Goal: Task Accomplishment & Management: Manage account settings

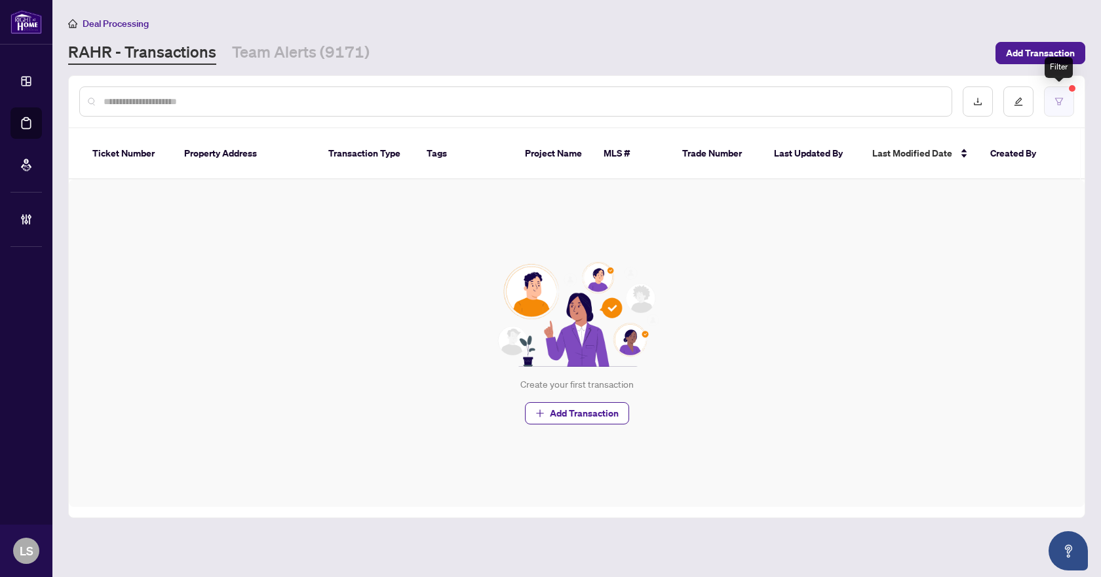
click at [1057, 102] on icon "filter" at bounding box center [1059, 101] width 8 height 7
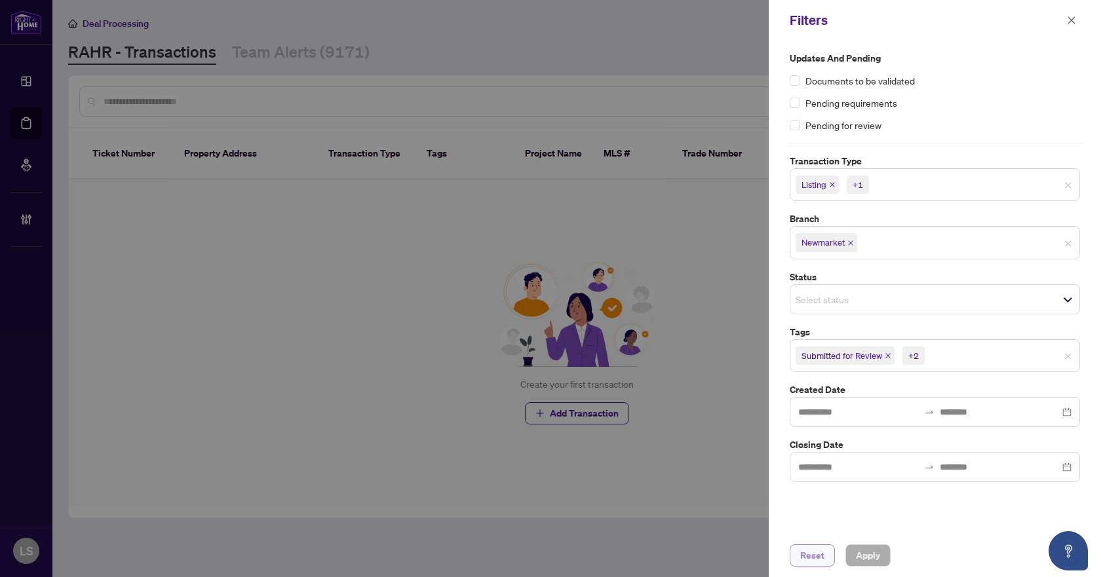
click at [814, 554] on span "Reset" at bounding box center [812, 555] width 24 height 21
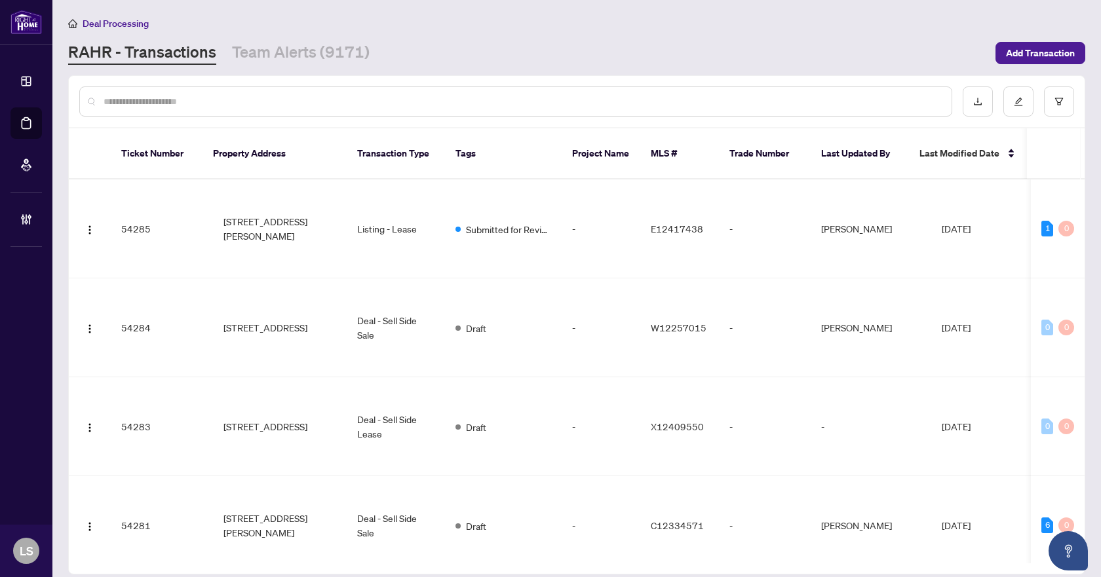
click at [223, 102] on input "text" at bounding box center [522, 101] width 837 height 14
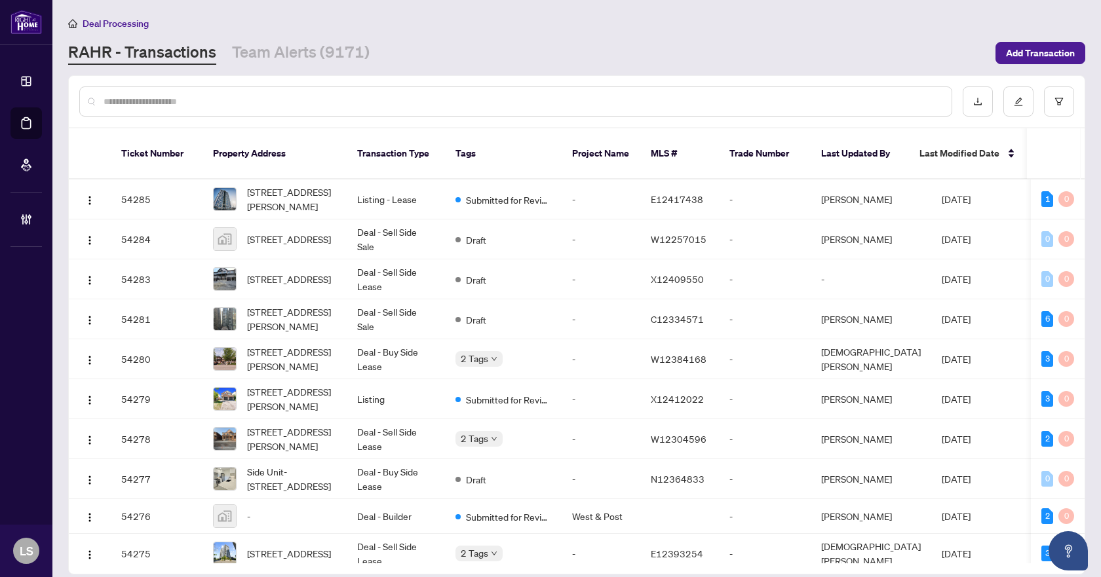
paste input "*********"
type input "*********"
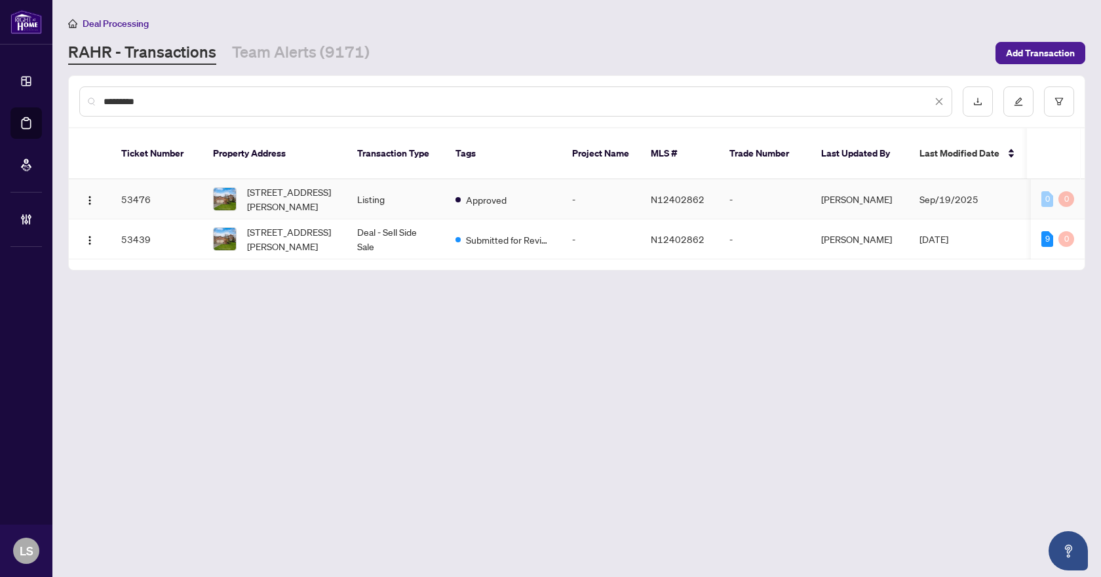
click at [284, 185] on span "[STREET_ADDRESS][PERSON_NAME]" at bounding box center [291, 199] width 89 height 29
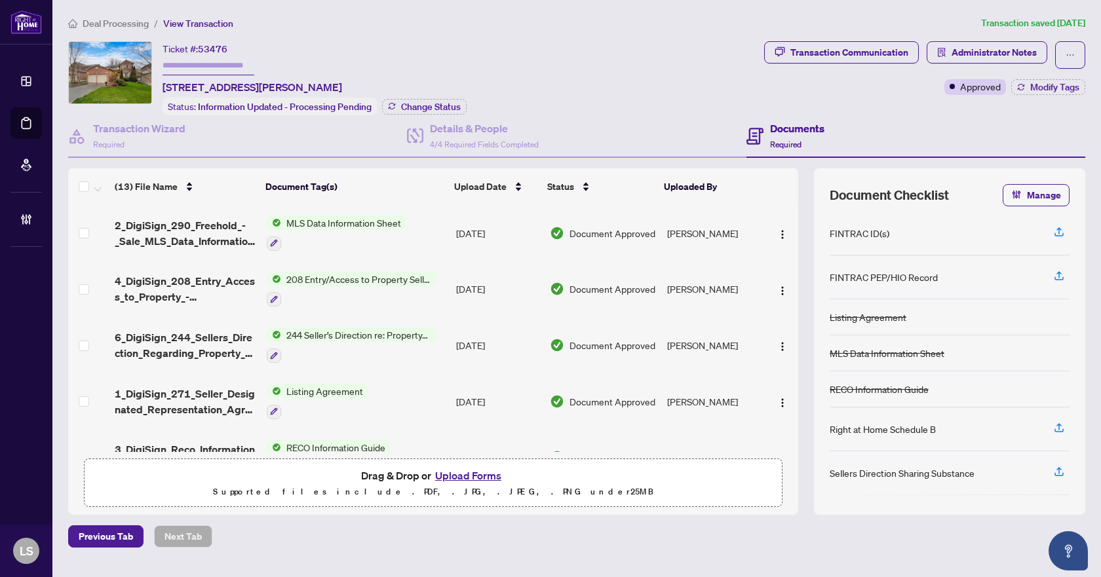
click at [116, 21] on span "Deal Processing" at bounding box center [116, 24] width 66 height 12
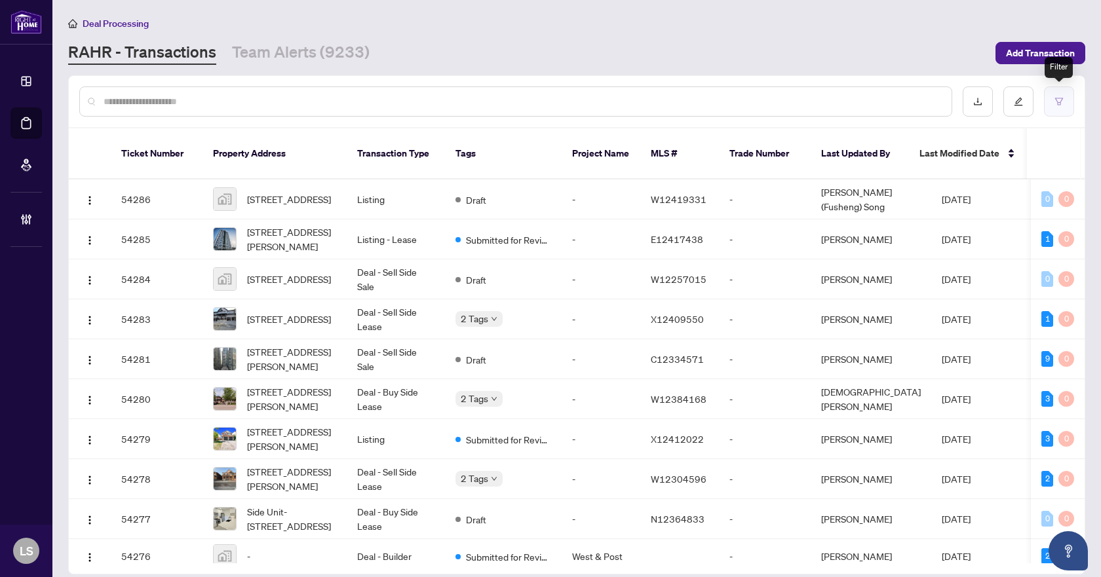
click at [1061, 103] on icon "filter" at bounding box center [1058, 101] width 9 height 9
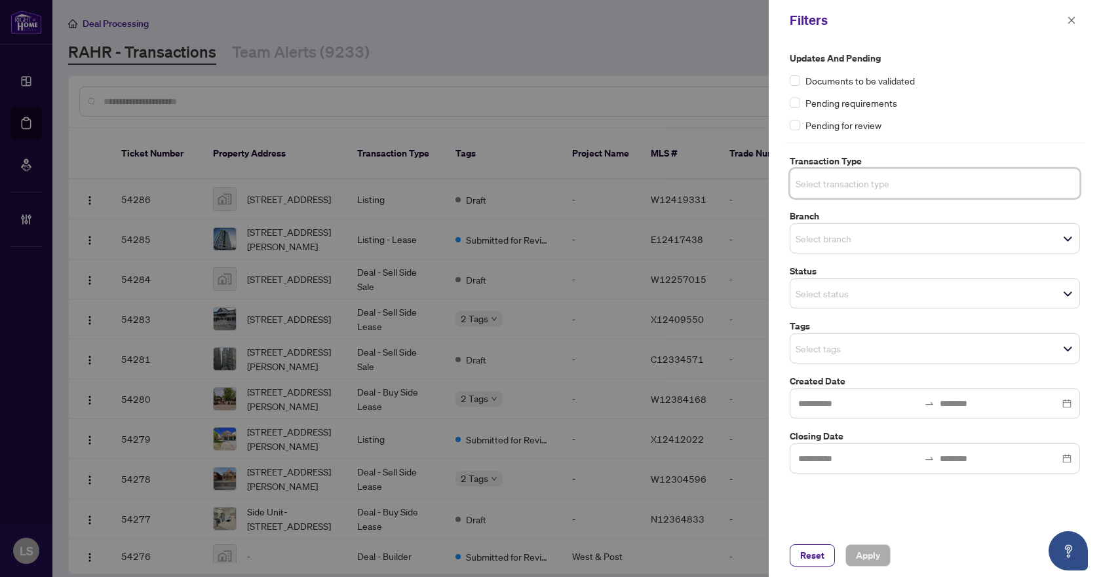
click at [866, 177] on input "search" at bounding box center [841, 184] width 92 height 16
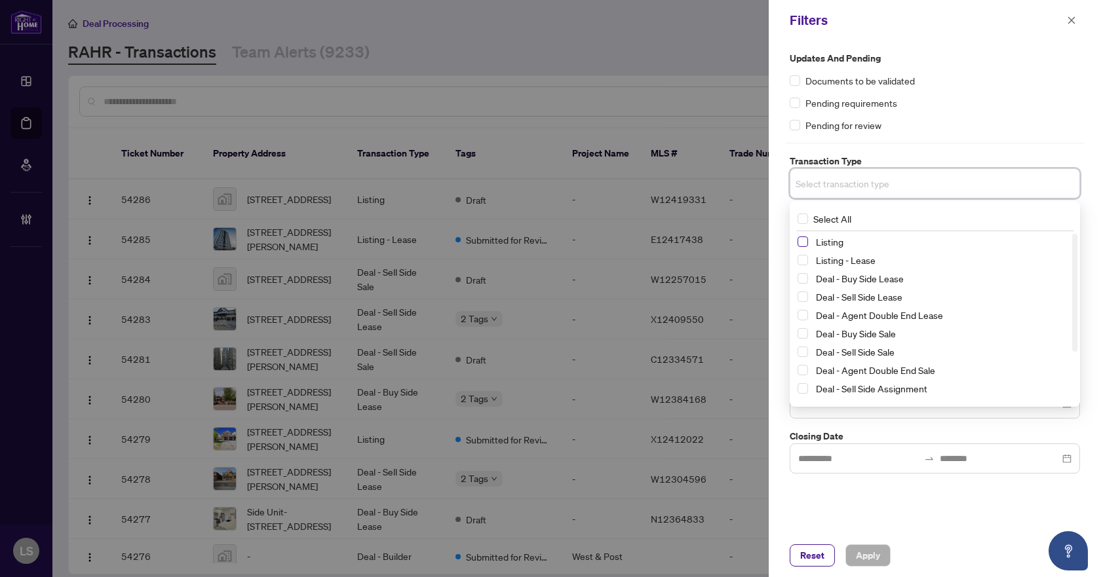
click at [801, 245] on span "Select Listing" at bounding box center [802, 242] width 10 height 10
click at [802, 262] on span "Select Listing - Lease" at bounding box center [802, 262] width 10 height 10
click at [1047, 43] on div "Updates and Pending Documents to be validated Pending requirements Pending for …" at bounding box center [935, 287] width 332 height 493
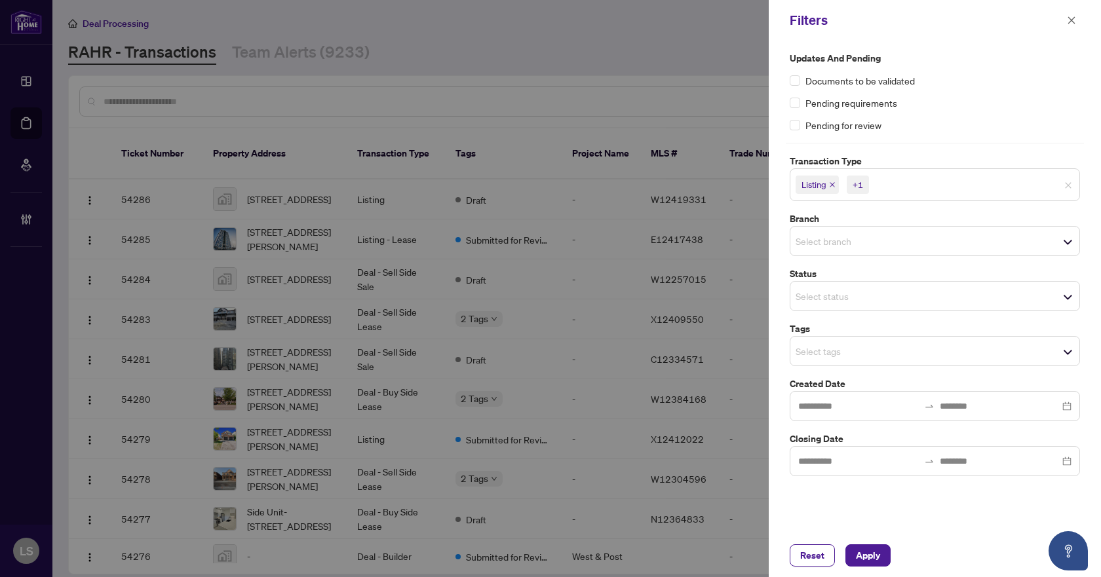
click at [854, 248] on input "search" at bounding box center [841, 241] width 92 height 16
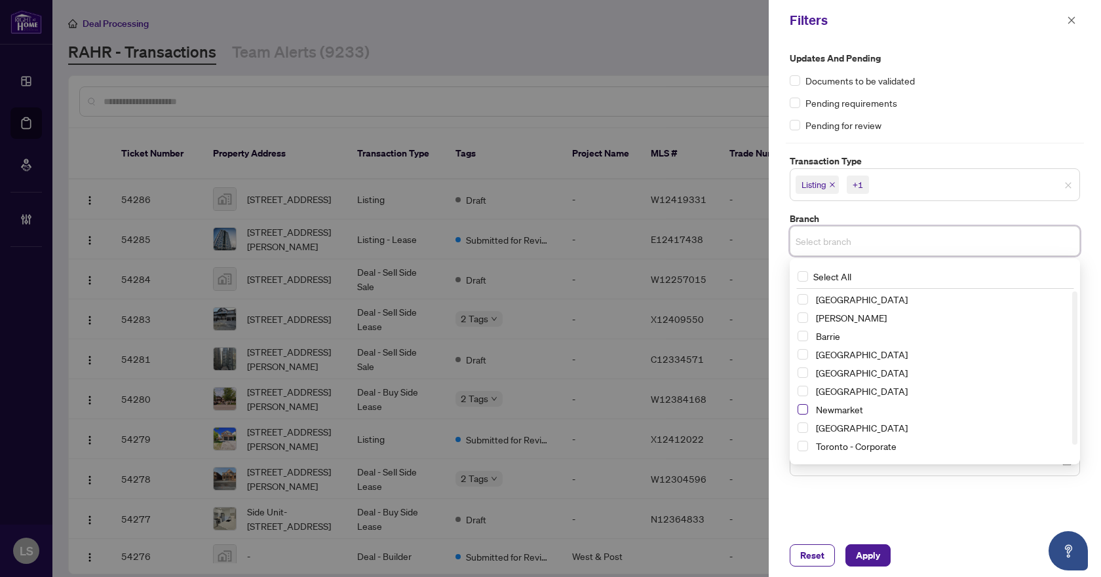
click at [805, 415] on span "Select Newmarket" at bounding box center [802, 409] width 10 height 10
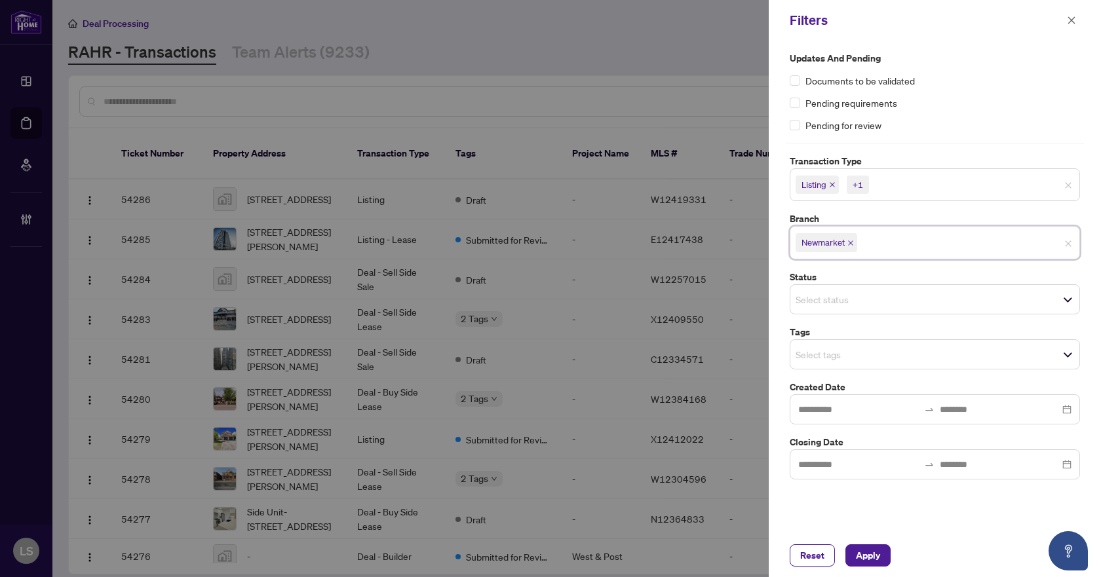
click at [956, 102] on div "Pending requirements" at bounding box center [935, 103] width 290 height 14
click at [825, 357] on input "search" at bounding box center [841, 355] width 92 height 16
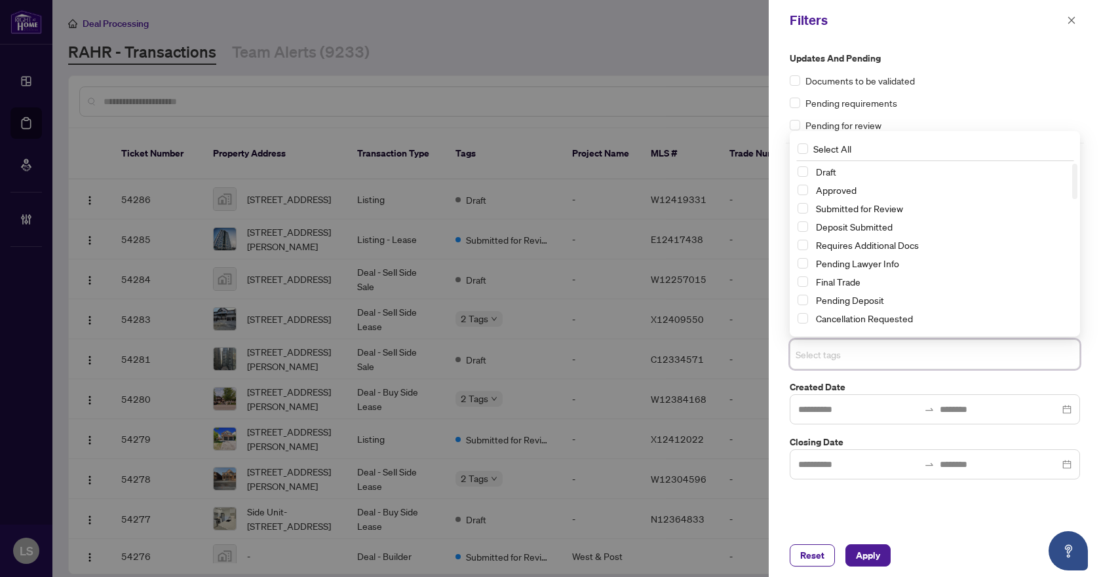
drag, startPoint x: 800, startPoint y: 206, endPoint x: 799, endPoint y: 215, distance: 8.5
click at [799, 206] on span "Select Submitted for Review" at bounding box center [802, 208] width 10 height 10
click at [801, 320] on span "Select Cancellation Requested" at bounding box center [802, 318] width 10 height 10
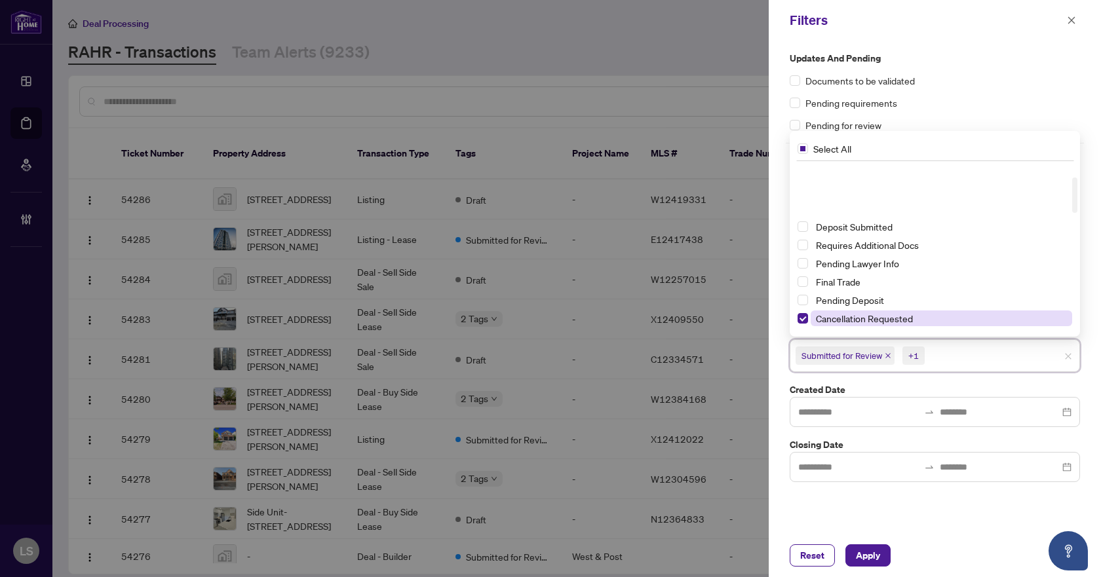
scroll to position [66, 0]
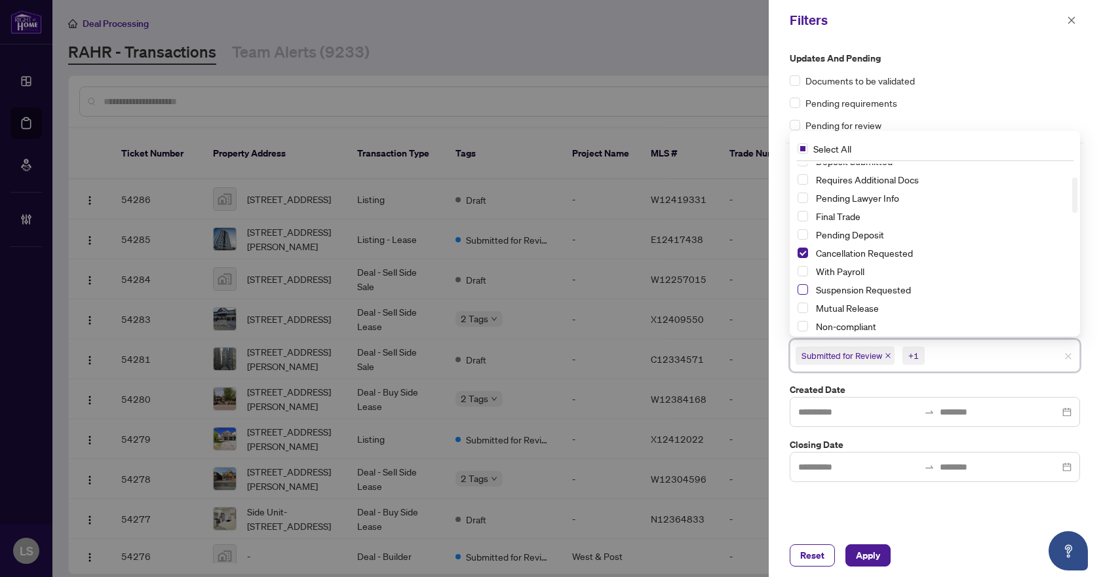
click at [801, 290] on span "Select Suspension Requested" at bounding box center [802, 289] width 10 height 10
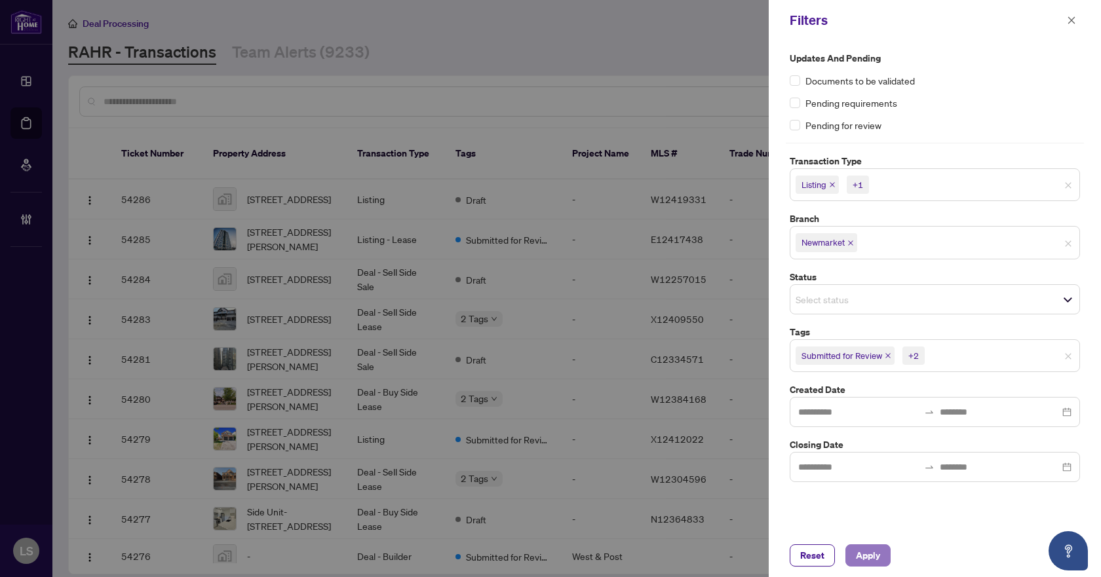
click at [866, 566] on button "Apply" at bounding box center [867, 555] width 45 height 22
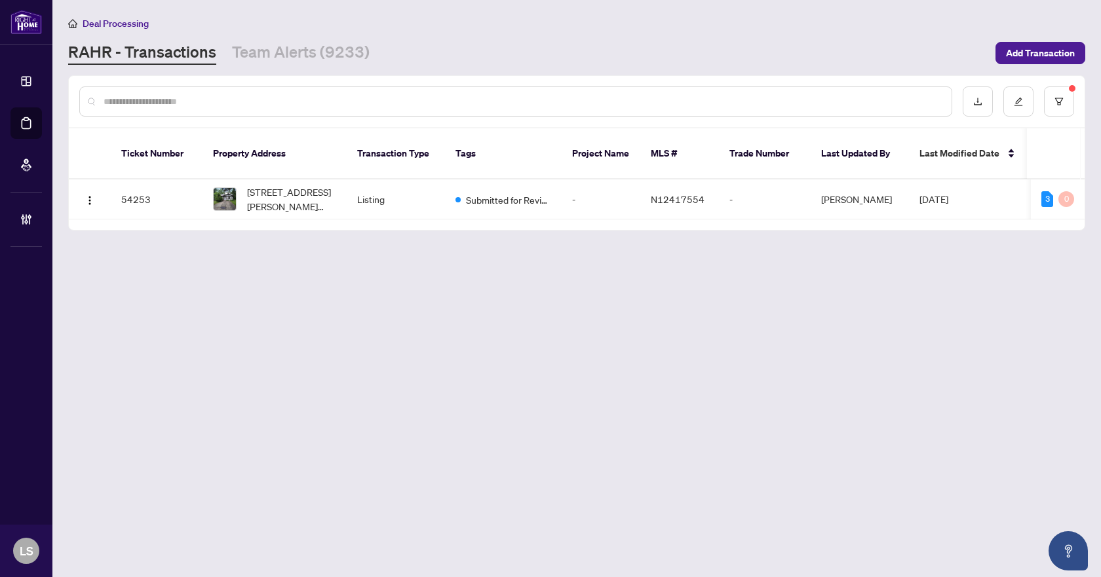
click at [429, 360] on main "Deal Processing [PERSON_NAME] - Transactions Team Alerts (9233) Add Transaction…" at bounding box center [576, 288] width 1048 height 577
click at [313, 185] on span "[STREET_ADDRESS][PERSON_NAME][PERSON_NAME]" at bounding box center [291, 199] width 89 height 29
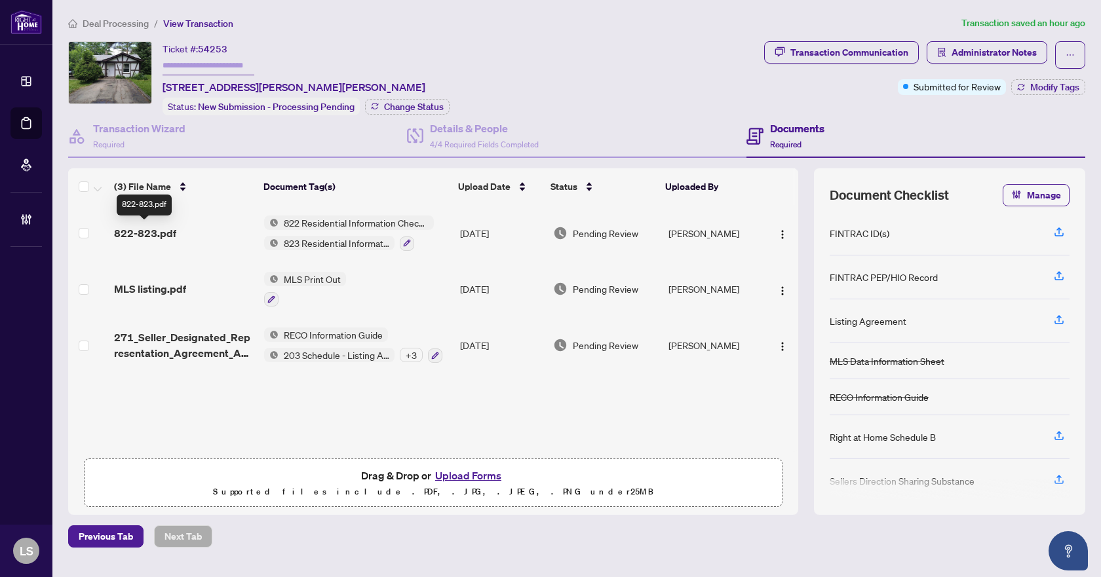
click at [159, 230] on span "822-823.pdf" at bounding box center [145, 233] width 62 height 16
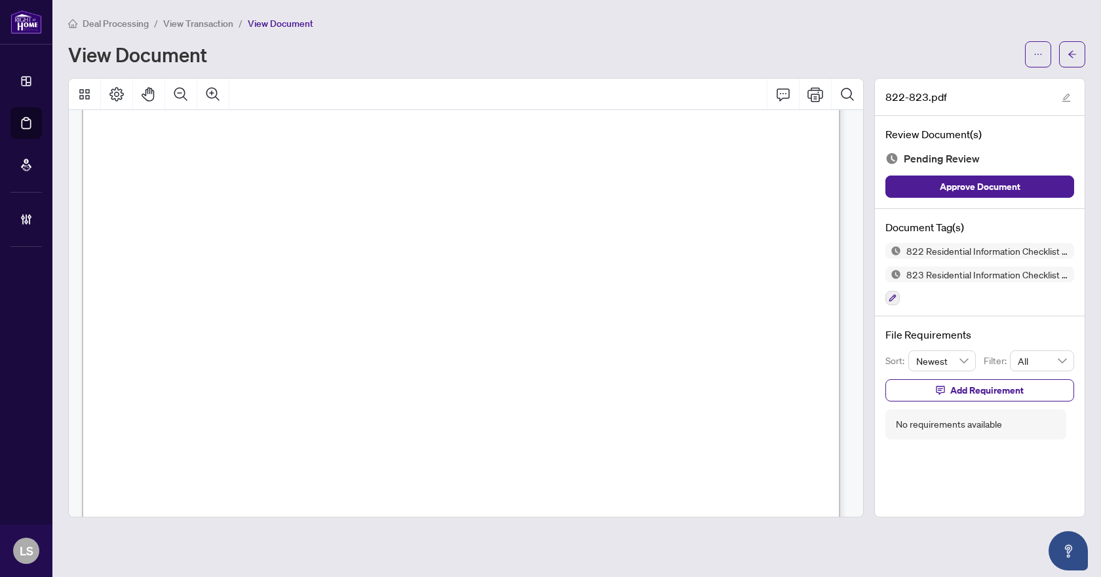
scroll to position [1606, 0]
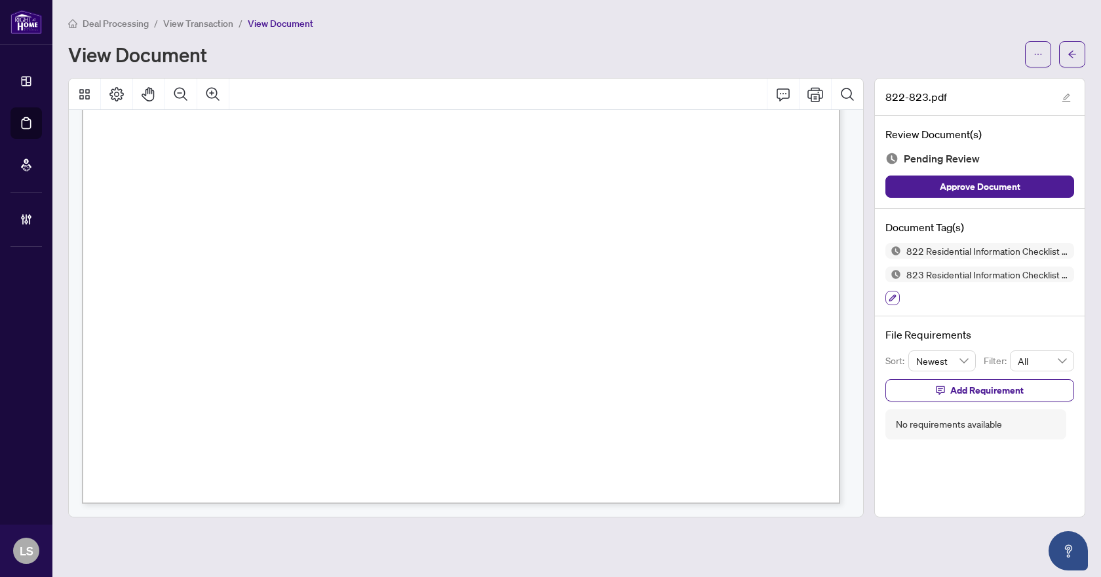
click at [890, 296] on icon "button" at bounding box center [892, 298] width 8 height 8
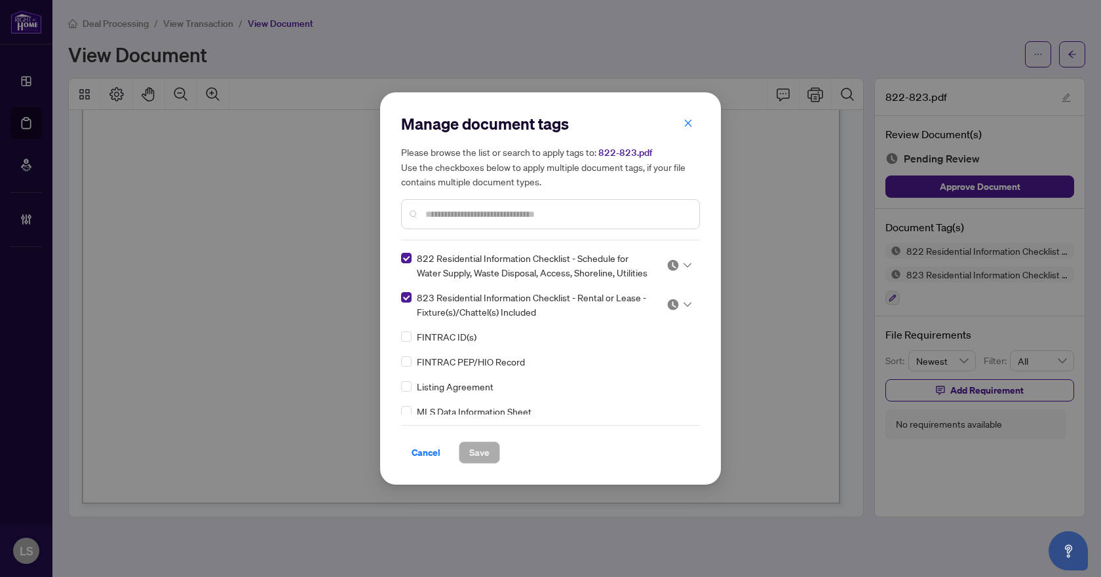
click at [687, 268] on icon at bounding box center [687, 265] width 8 height 5
click at [624, 335] on div "Approved" at bounding box center [636, 337] width 84 height 14
click at [677, 311] on div at bounding box center [678, 304] width 25 height 13
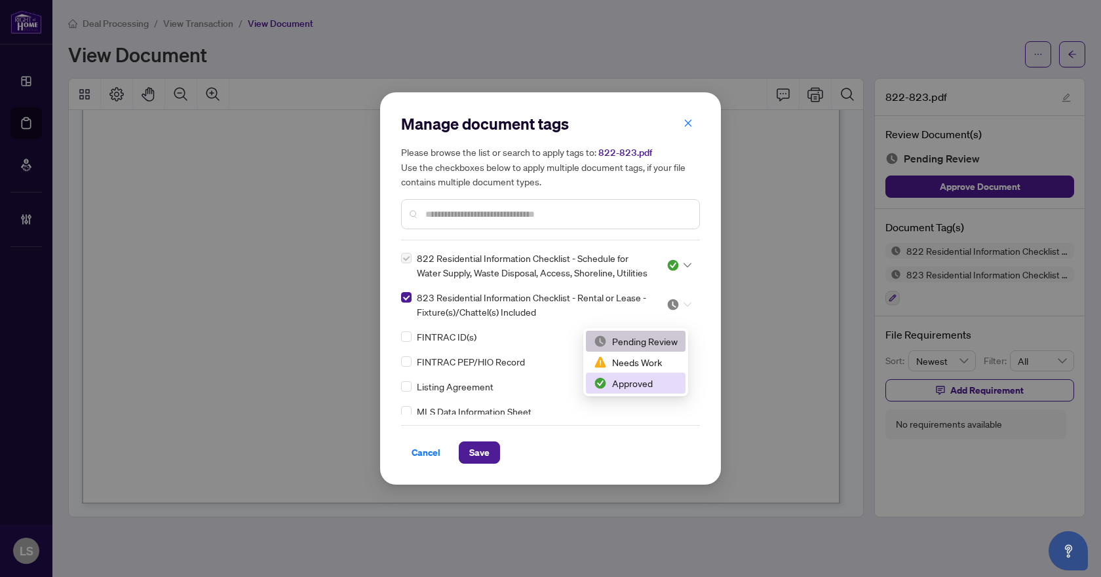
click at [644, 387] on div "Approved" at bounding box center [636, 383] width 84 height 14
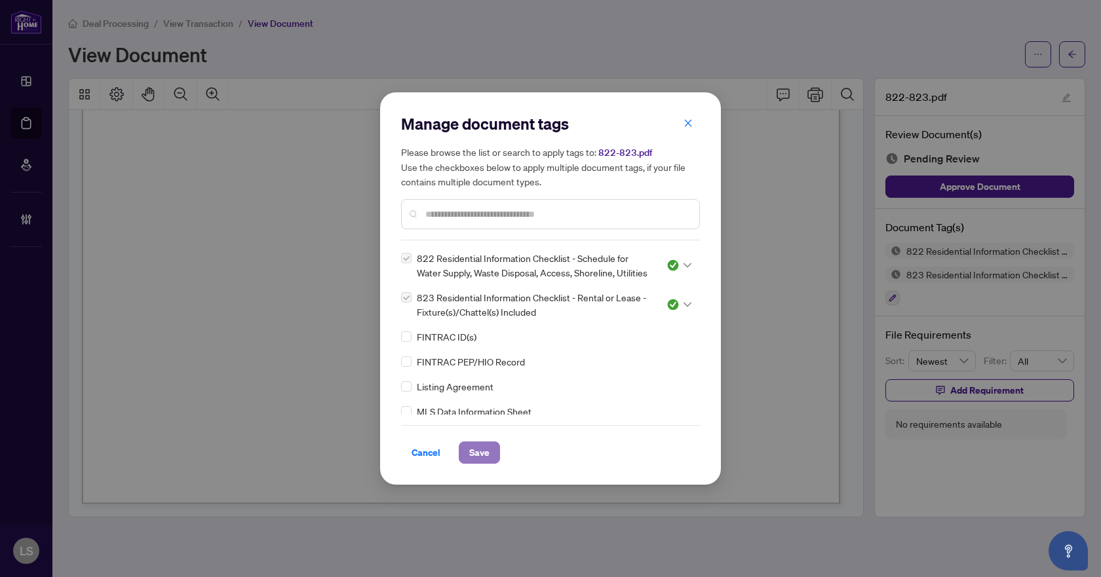
click at [490, 452] on button "Save" at bounding box center [479, 453] width 41 height 22
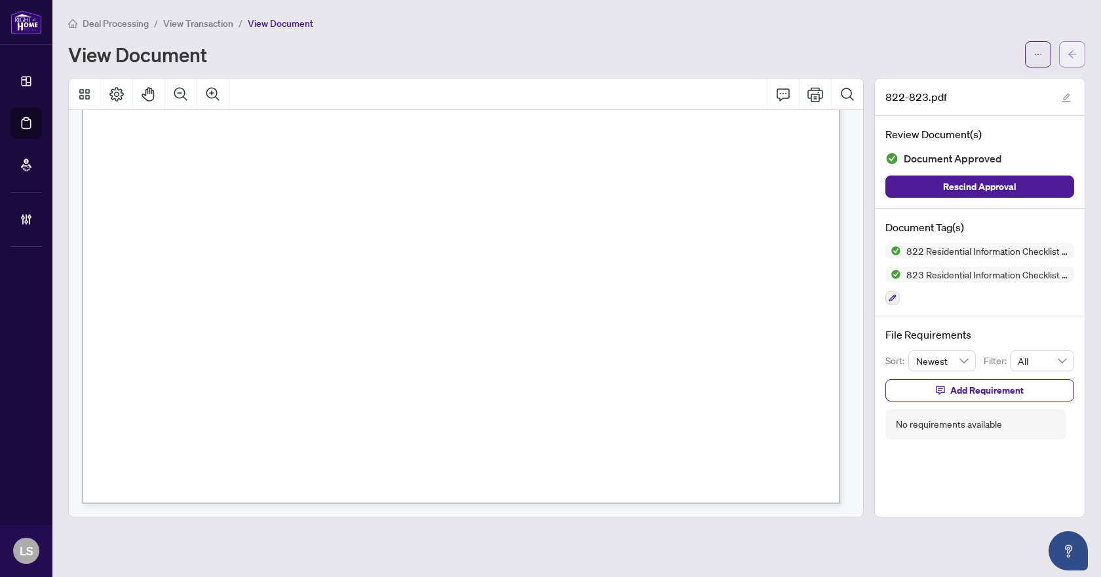
click at [1071, 48] on span "button" at bounding box center [1071, 54] width 9 height 21
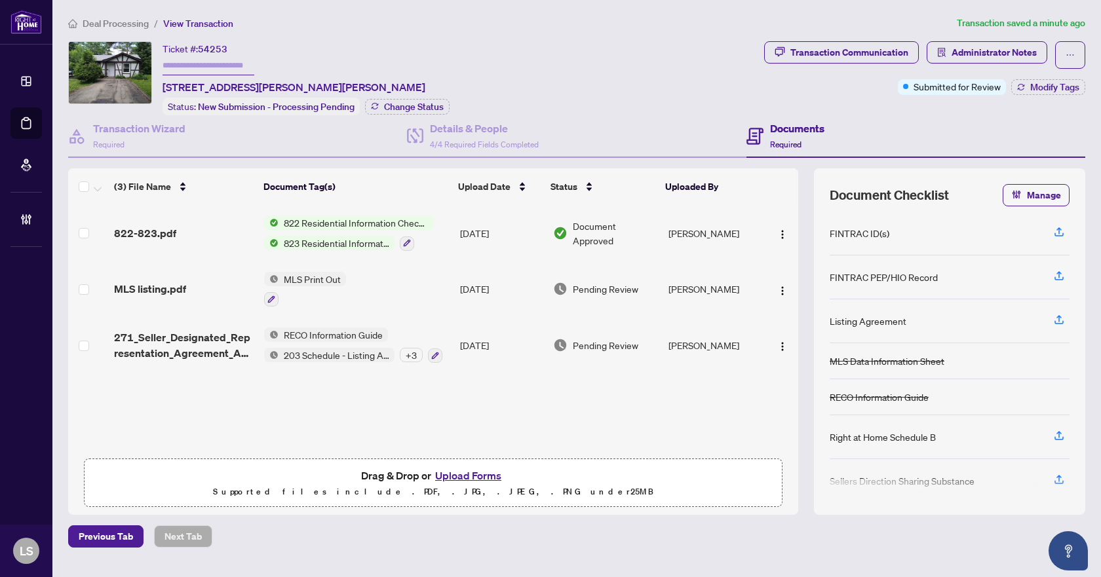
click at [169, 289] on span "MLS listing.pdf" at bounding box center [150, 289] width 72 height 16
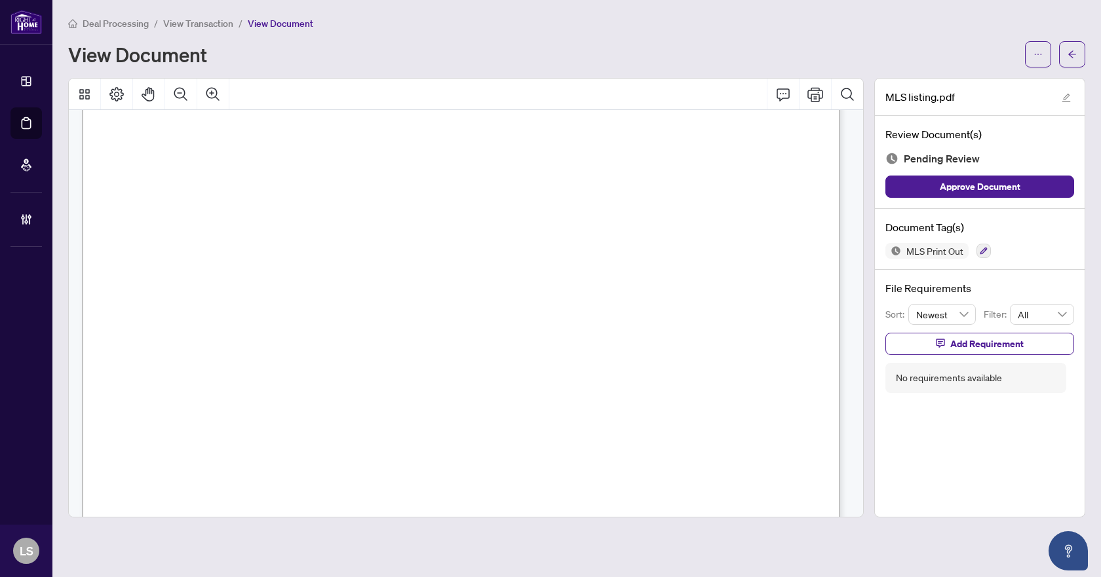
scroll to position [1606, 0]
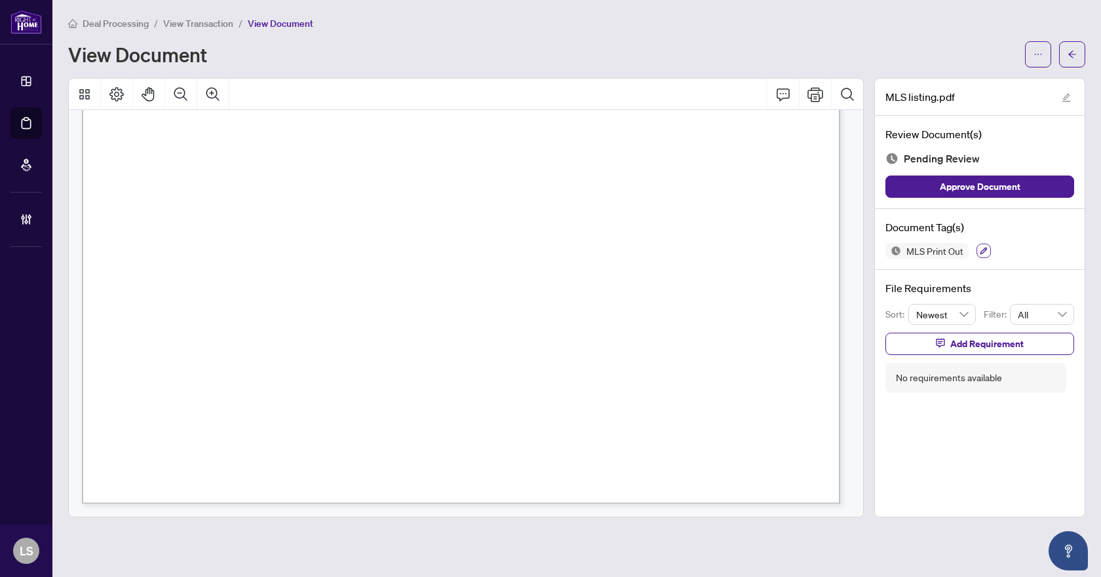
click at [983, 251] on icon "button" at bounding box center [983, 251] width 7 height 7
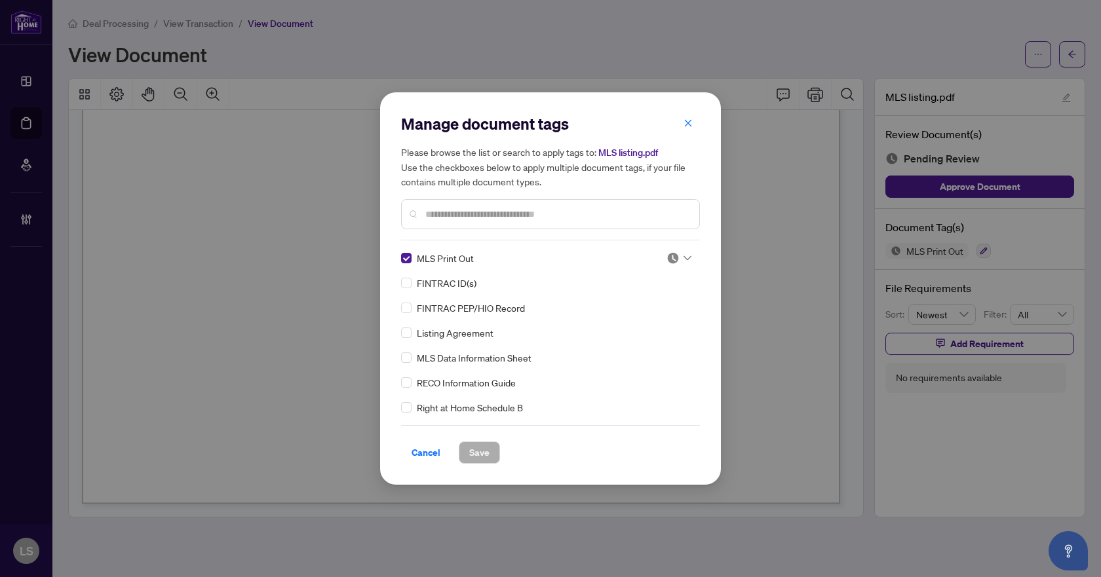
click at [684, 256] on icon at bounding box center [687, 258] width 8 height 5
click at [631, 325] on div "Approved" at bounding box center [636, 322] width 84 height 14
click at [476, 454] on span "Save" at bounding box center [479, 452] width 20 height 21
click at [1065, 55] on div "Manage document tags Please browse the list or search to apply tags to: MLS lis…" at bounding box center [550, 288] width 1101 height 577
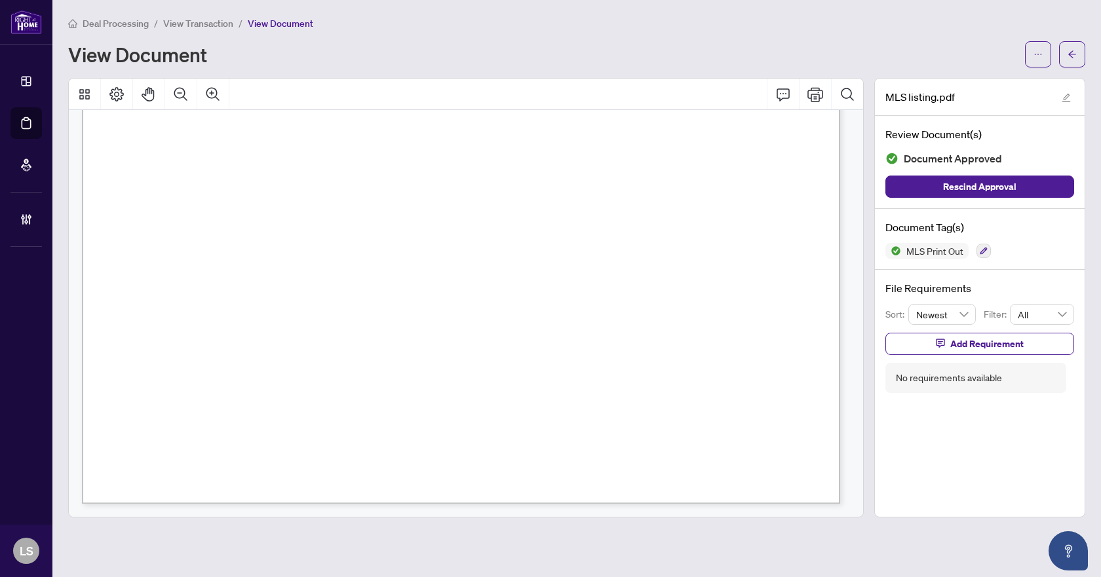
click at [1065, 55] on button "button" at bounding box center [1072, 54] width 26 height 26
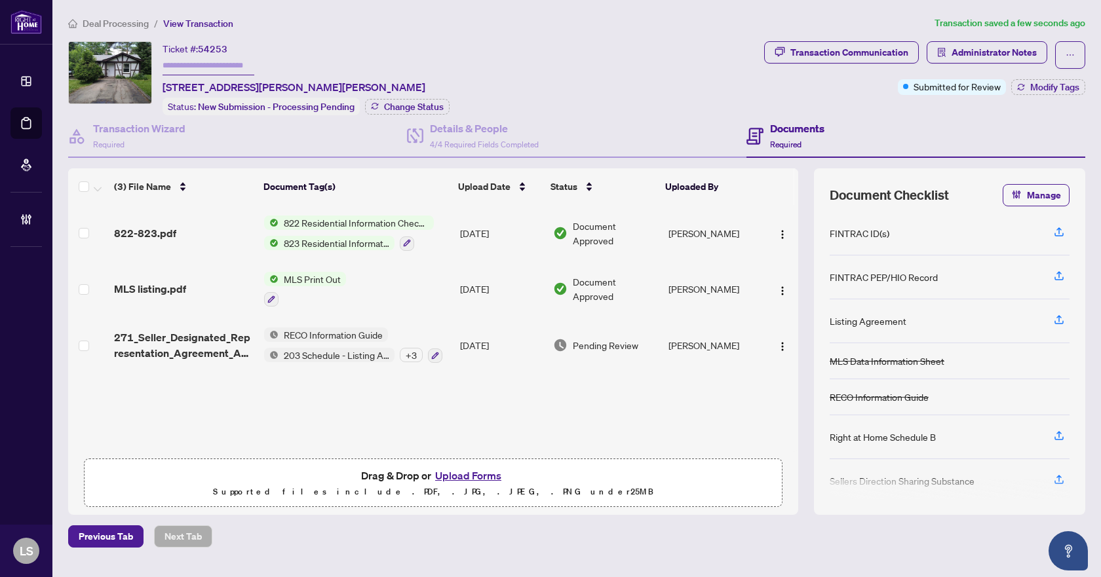
click at [200, 344] on span "271_Seller_Designated_Representation_Agreement_Authority_to_Offer_for_Sale_-_Pr…" at bounding box center [184, 345] width 140 height 31
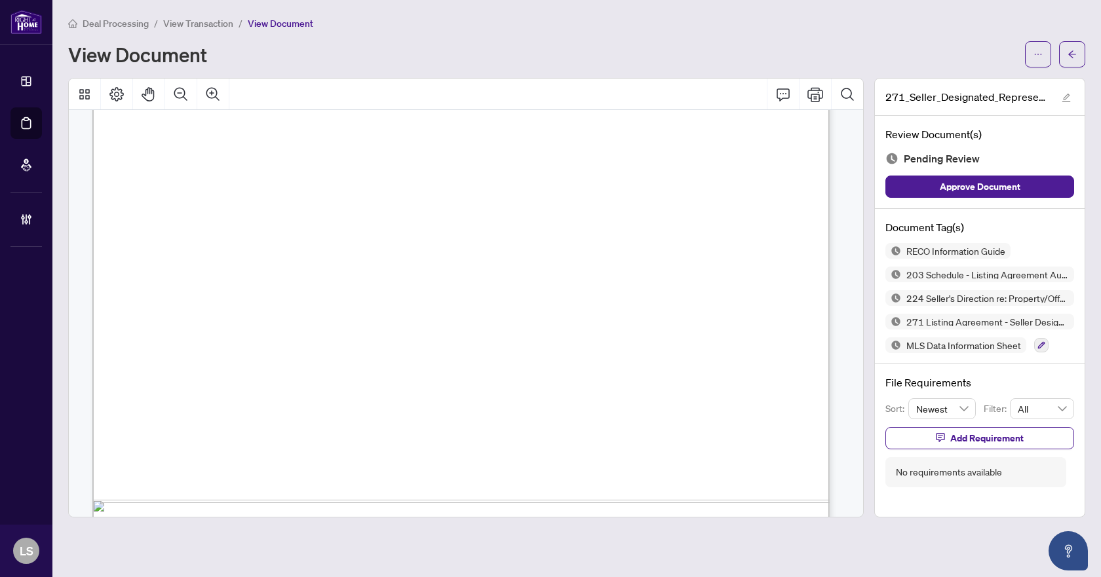
scroll to position [20778, 0]
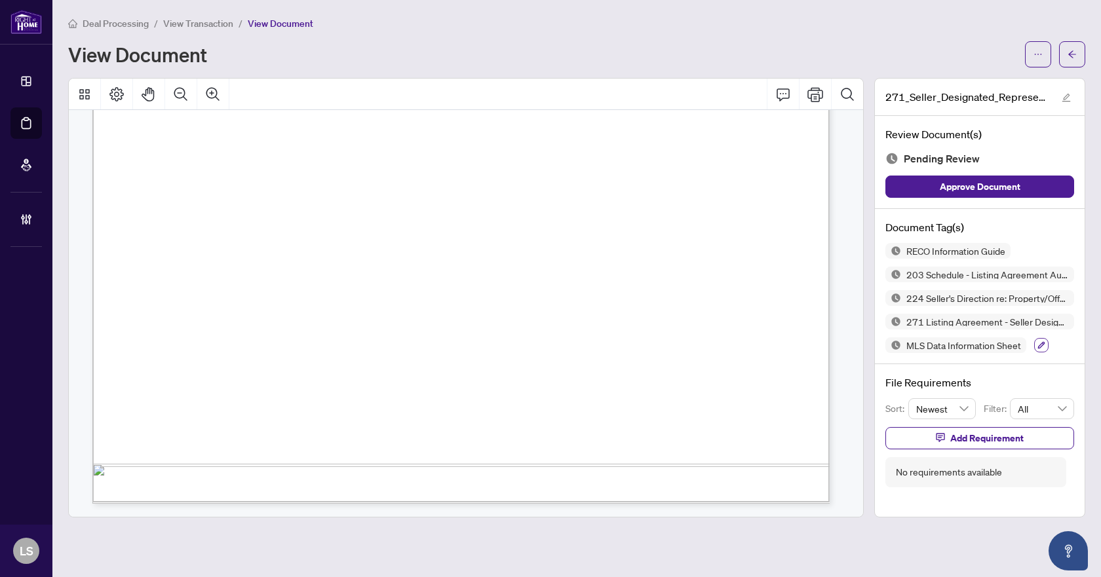
click at [1039, 348] on icon "button" at bounding box center [1041, 345] width 8 height 8
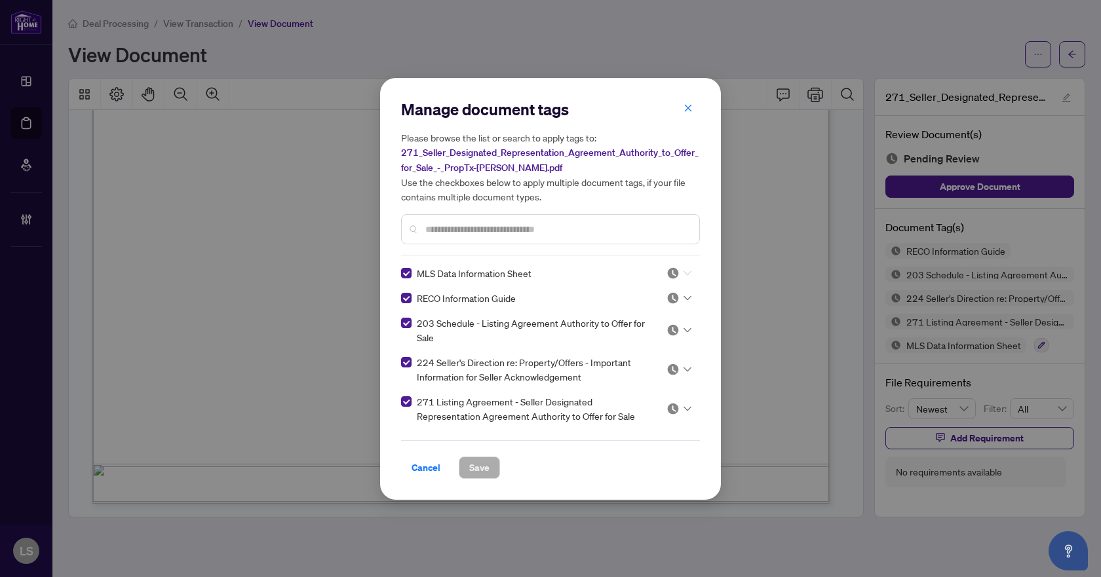
click at [683, 271] on icon at bounding box center [687, 273] width 8 height 5
click at [645, 336] on div "Approved" at bounding box center [636, 337] width 84 height 14
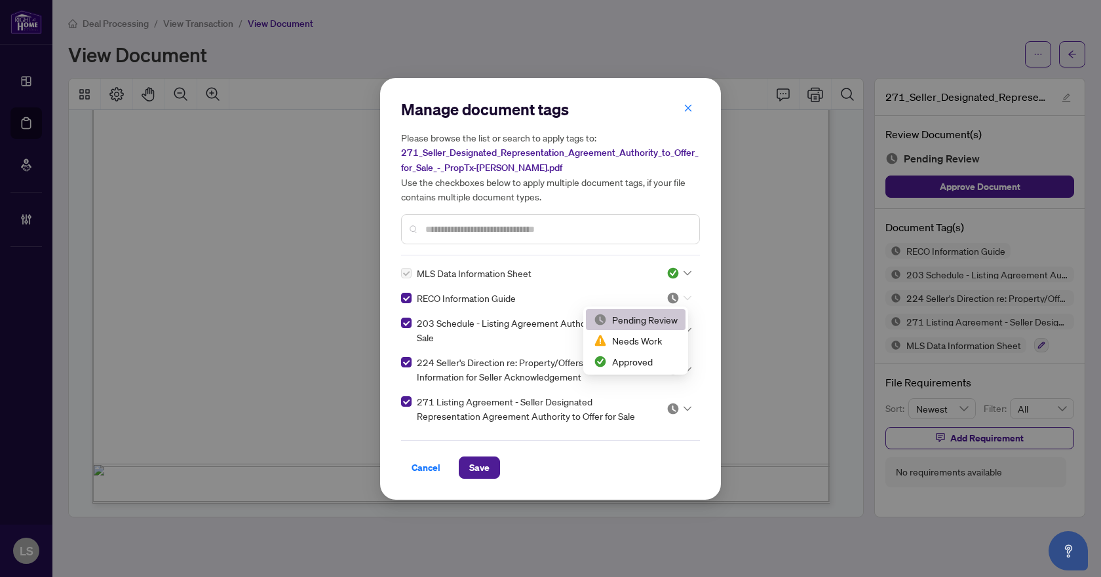
click at [678, 297] on div at bounding box center [678, 298] width 25 height 13
click at [638, 366] on div "Approved" at bounding box center [636, 361] width 84 height 14
click at [683, 320] on span at bounding box center [678, 330] width 25 height 20
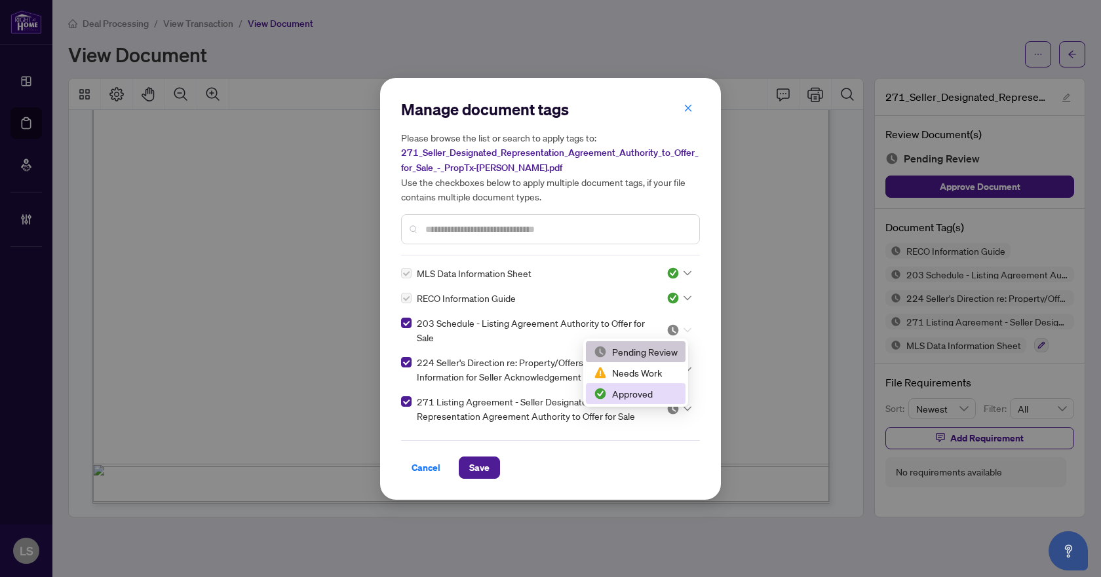
click at [651, 391] on div "Approved" at bounding box center [636, 394] width 84 height 14
click at [685, 368] on icon at bounding box center [687, 369] width 8 height 5
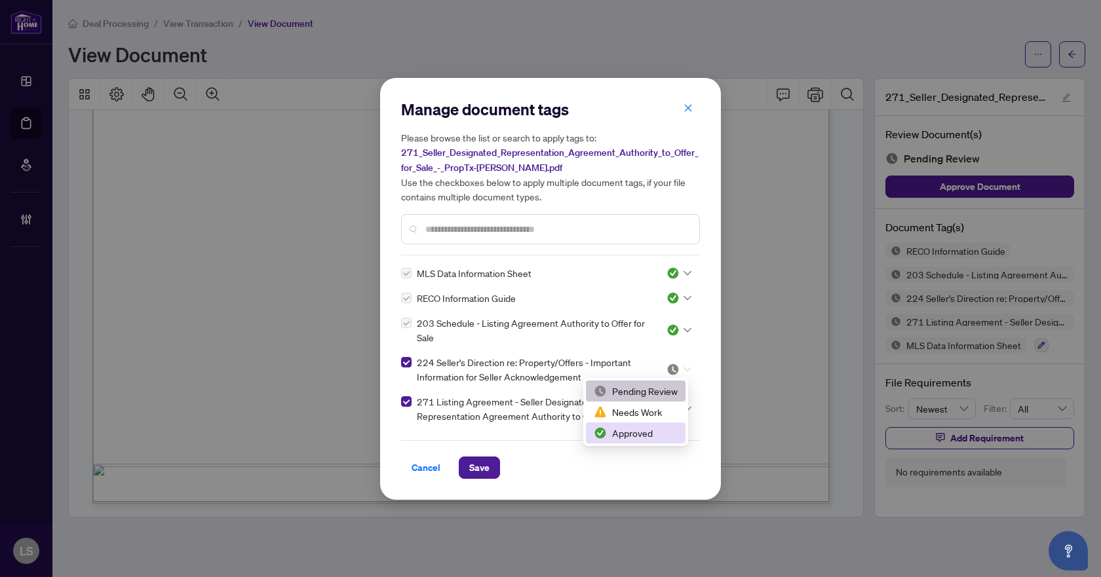
click at [655, 434] on div "Approved" at bounding box center [636, 433] width 84 height 14
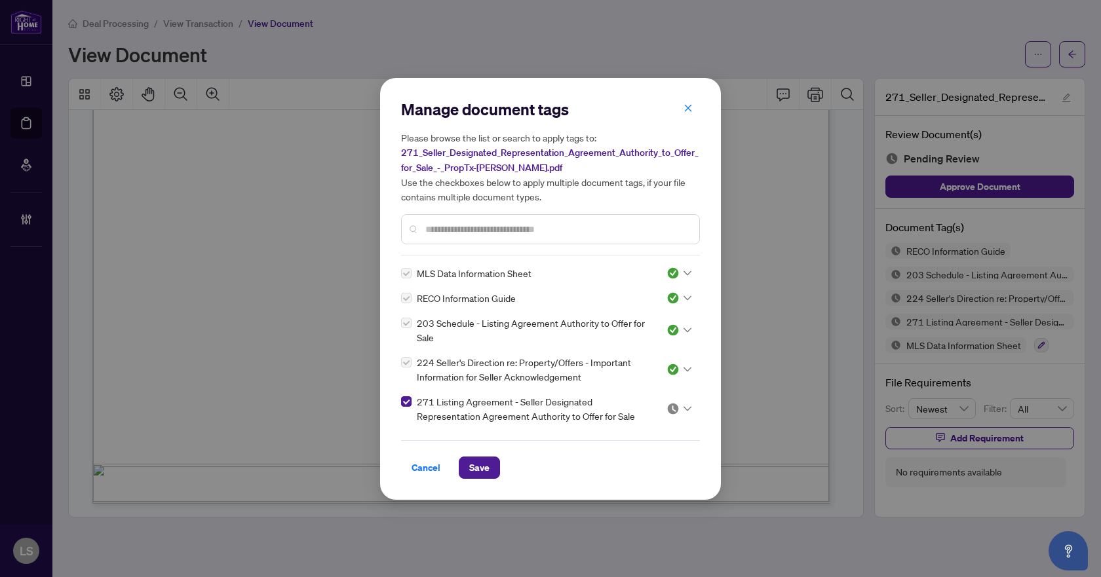
click at [683, 409] on icon at bounding box center [687, 408] width 8 height 5
click at [649, 475] on div "Approved" at bounding box center [636, 472] width 84 height 14
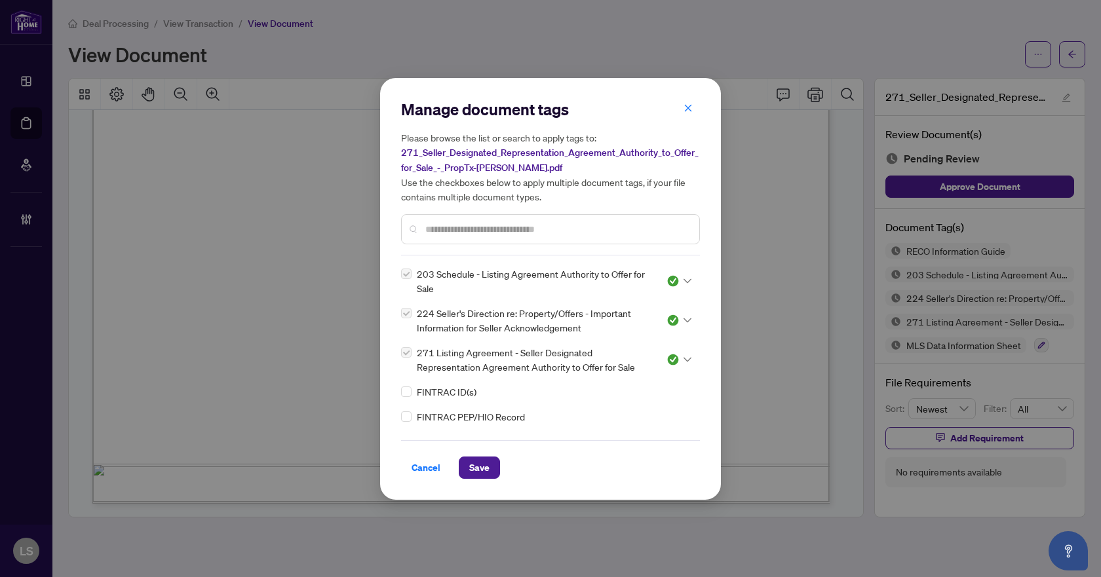
scroll to position [66, 0]
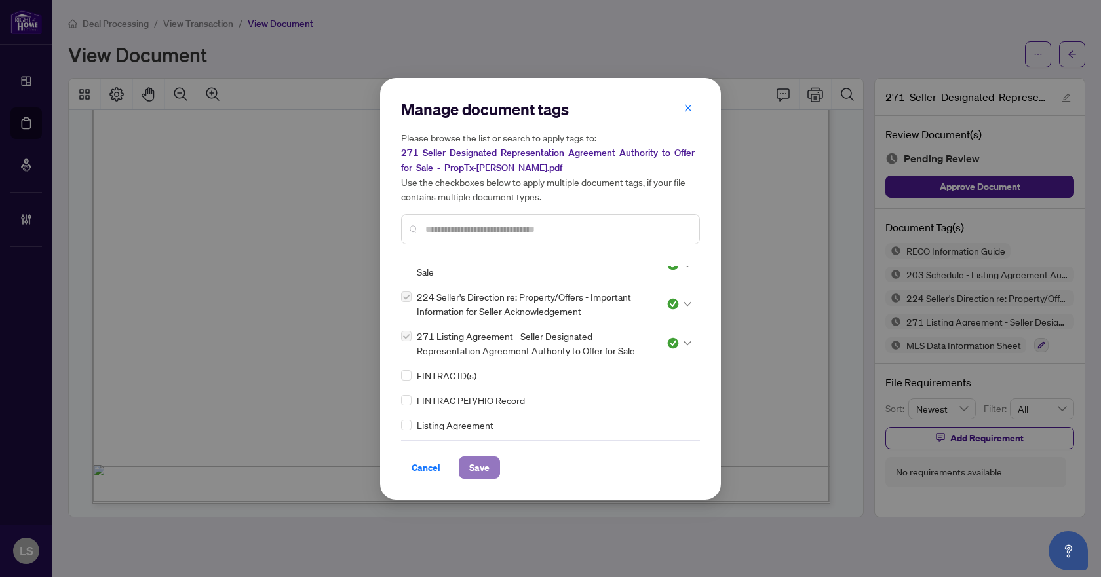
click at [493, 466] on button "Save" at bounding box center [479, 468] width 41 height 22
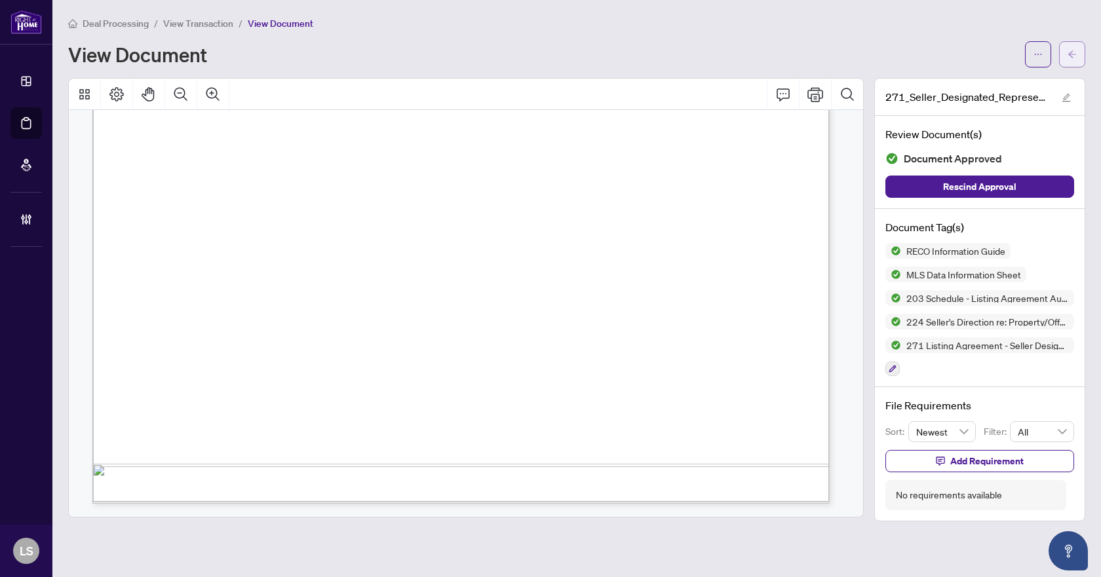
click at [1078, 58] on button "button" at bounding box center [1072, 54] width 26 height 26
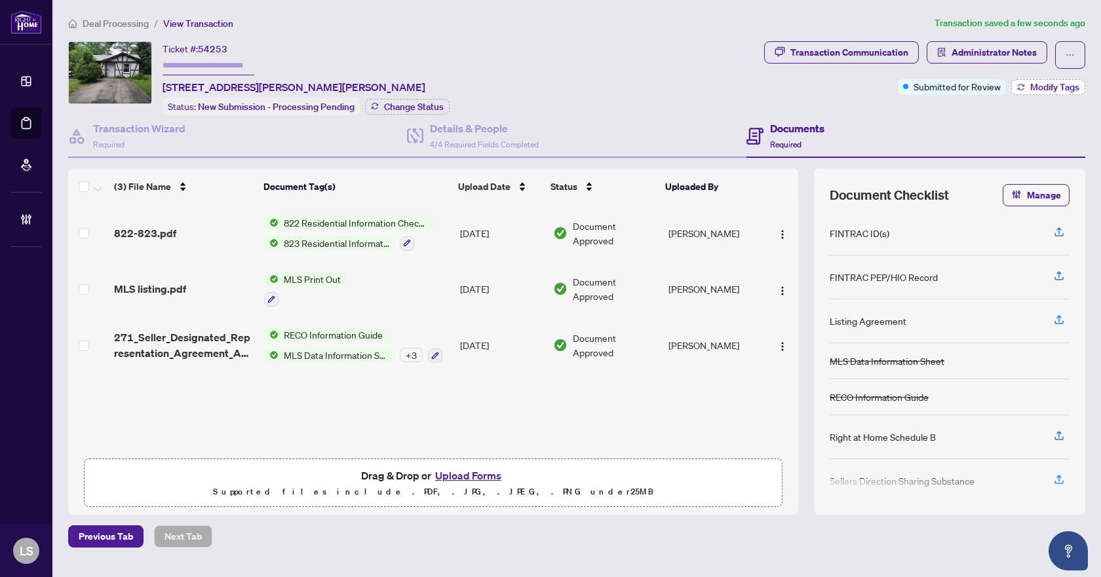
click at [1034, 84] on span "Modify Tags" at bounding box center [1054, 87] width 49 height 9
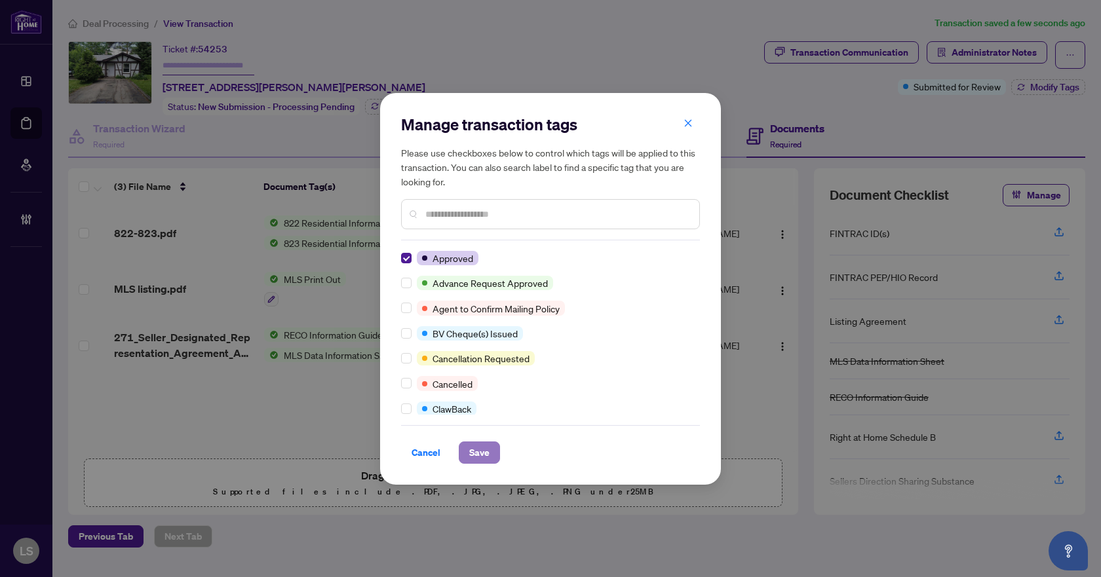
click at [480, 449] on span "Save" at bounding box center [479, 452] width 20 height 21
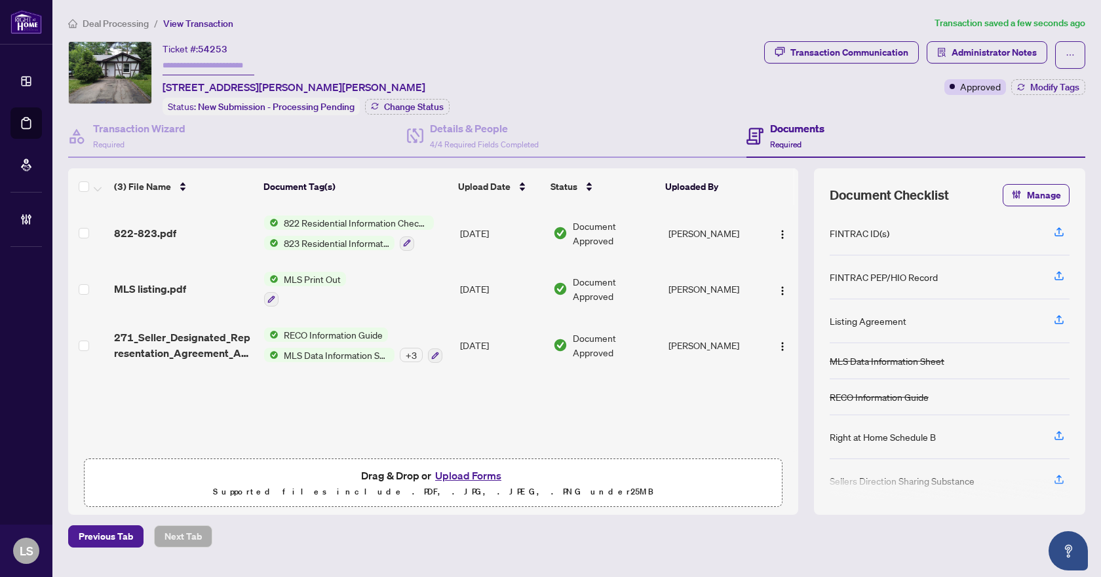
click at [135, 20] on span "Deal Processing" at bounding box center [116, 24] width 66 height 12
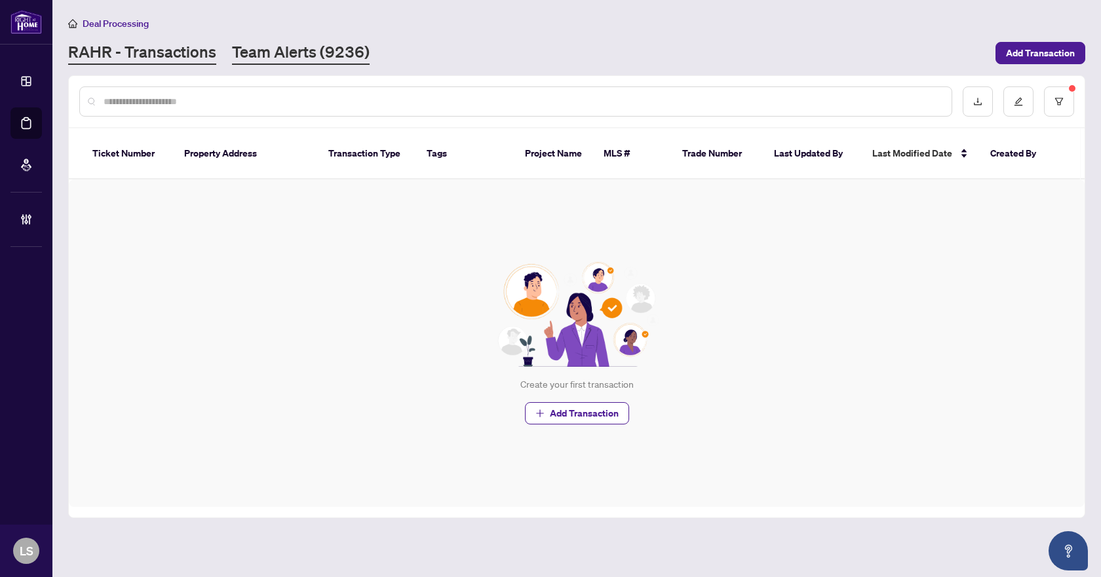
click at [299, 53] on link "Team Alerts (9236)" at bounding box center [301, 53] width 138 height 24
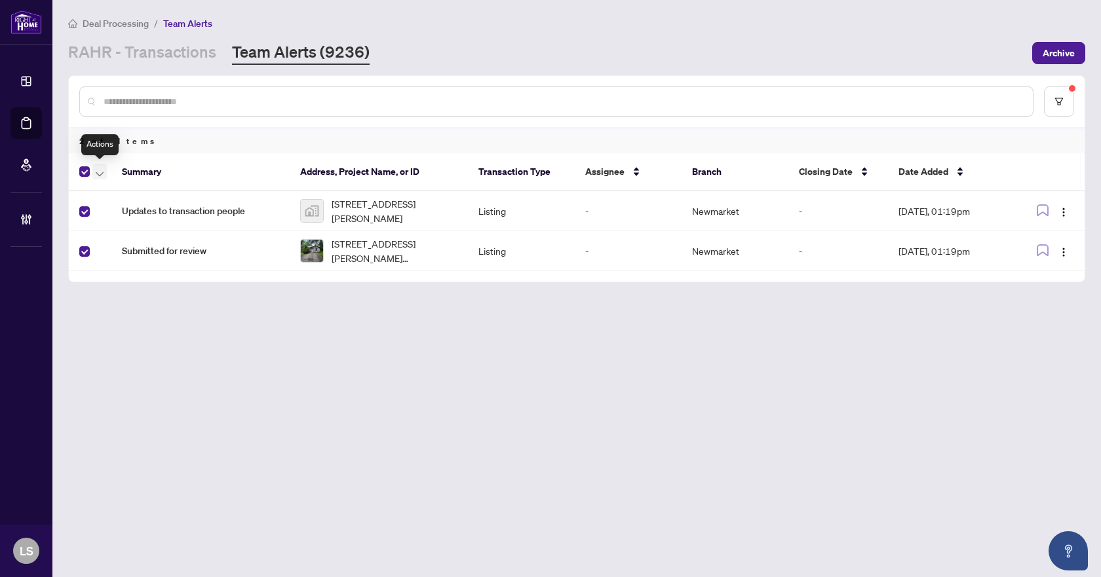
click at [98, 172] on icon "button" at bounding box center [100, 174] width 8 height 5
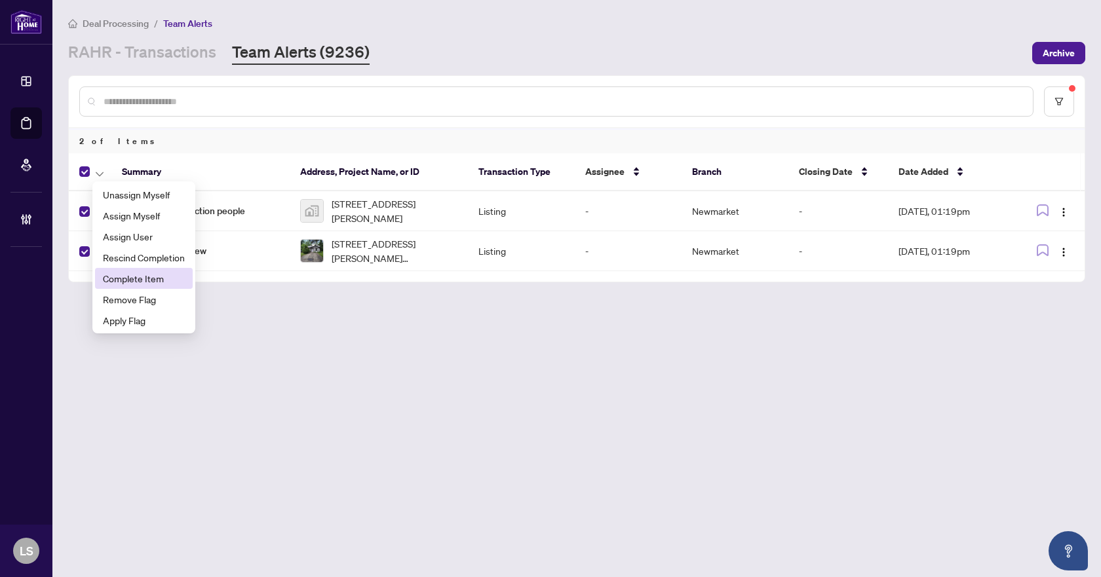
click at [132, 278] on span "Complete Item" at bounding box center [144, 278] width 82 height 14
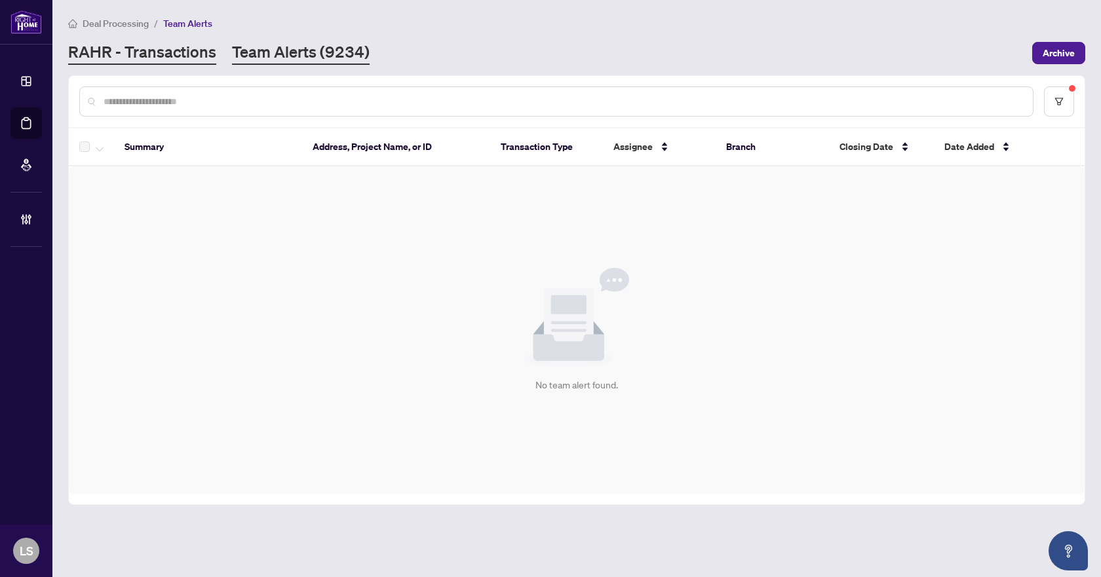
click at [165, 58] on link "RAHR - Transactions" at bounding box center [142, 53] width 148 height 24
